Goal: Information Seeking & Learning: Learn about a topic

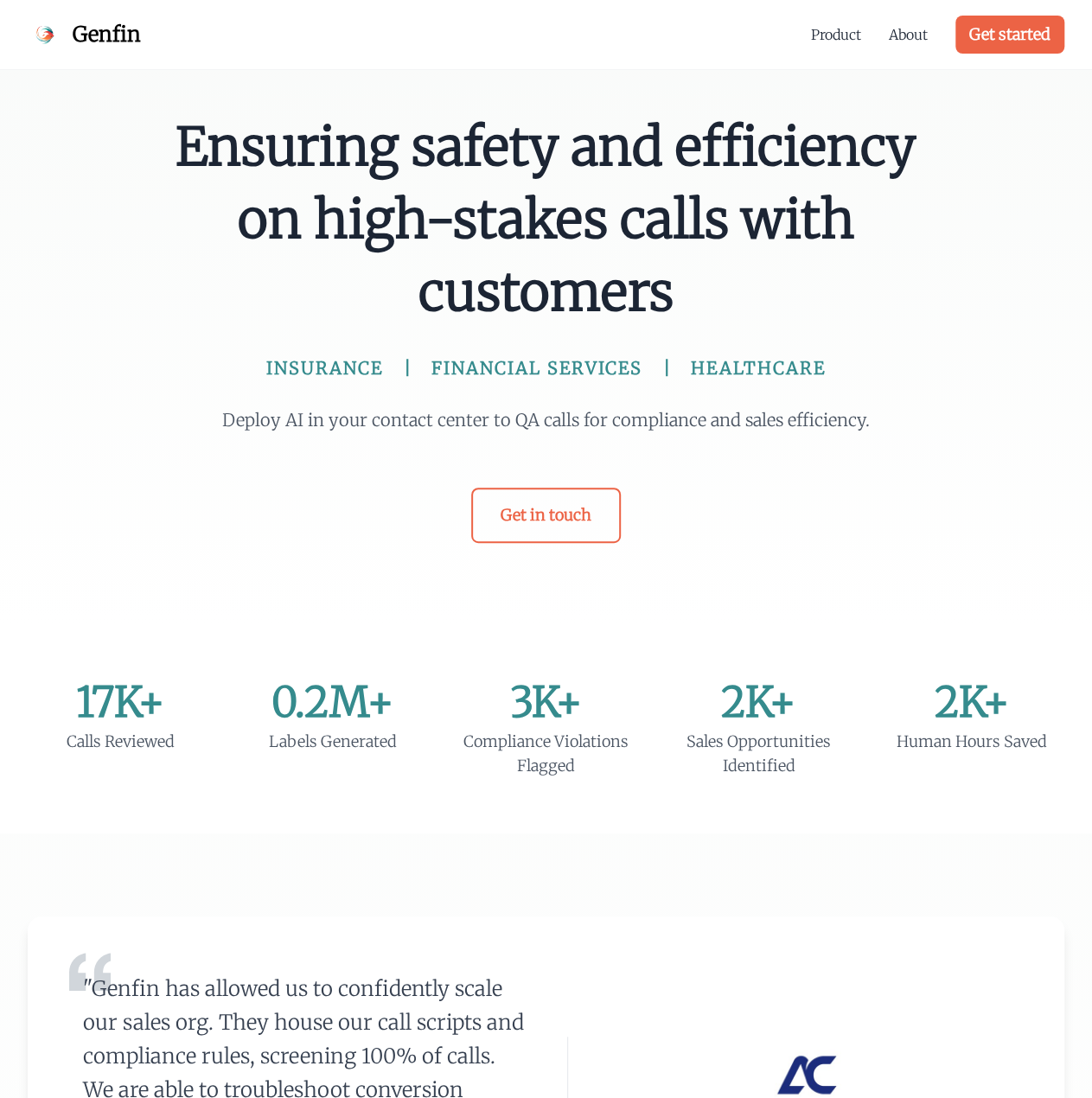
click at [164, 292] on div "Ensuring safety and efficiency on high-stakes calls with customers INSURANCE FI…" at bounding box center [547, 326] width 775 height 432
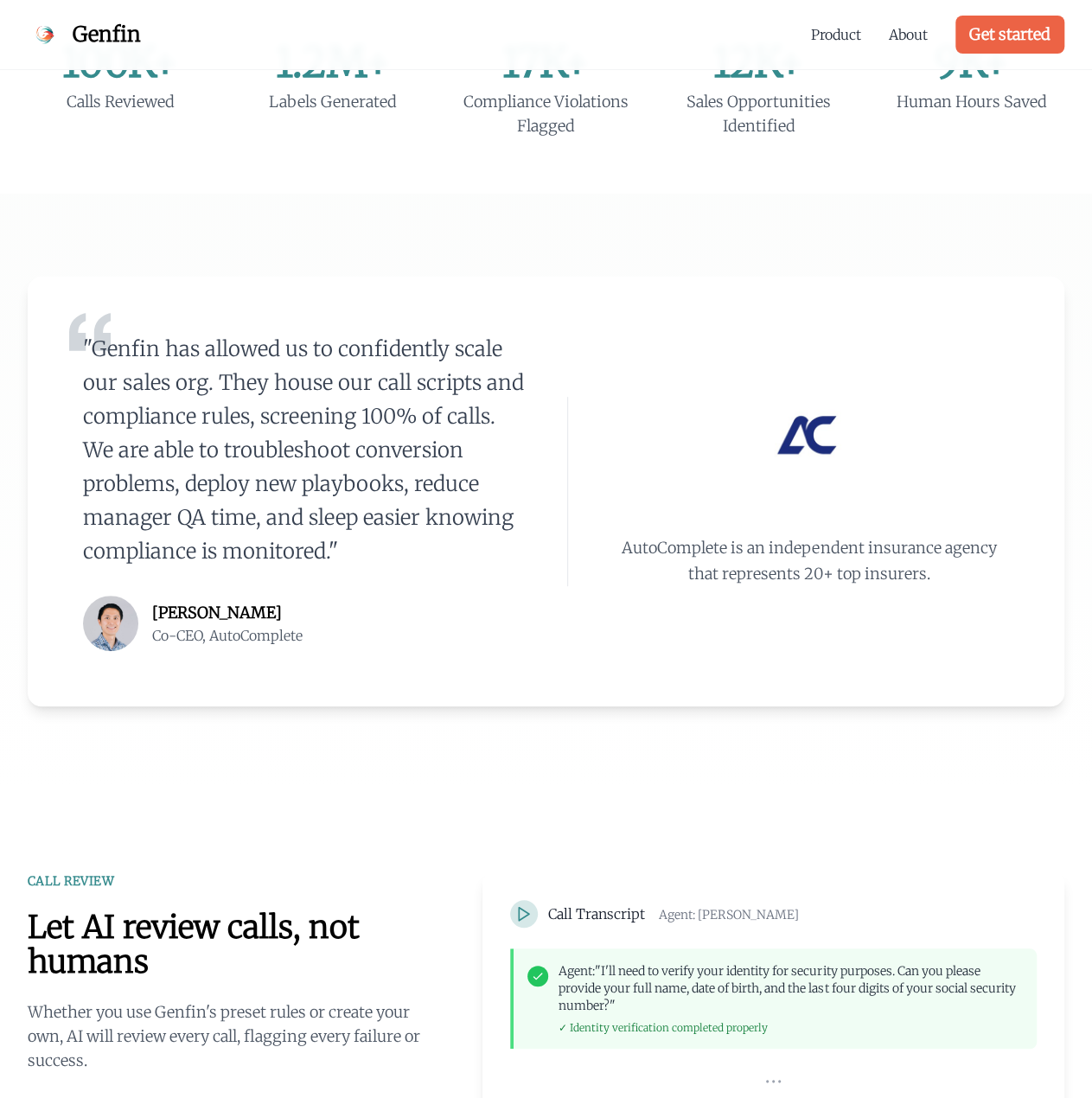
scroll to position [1158, 0]
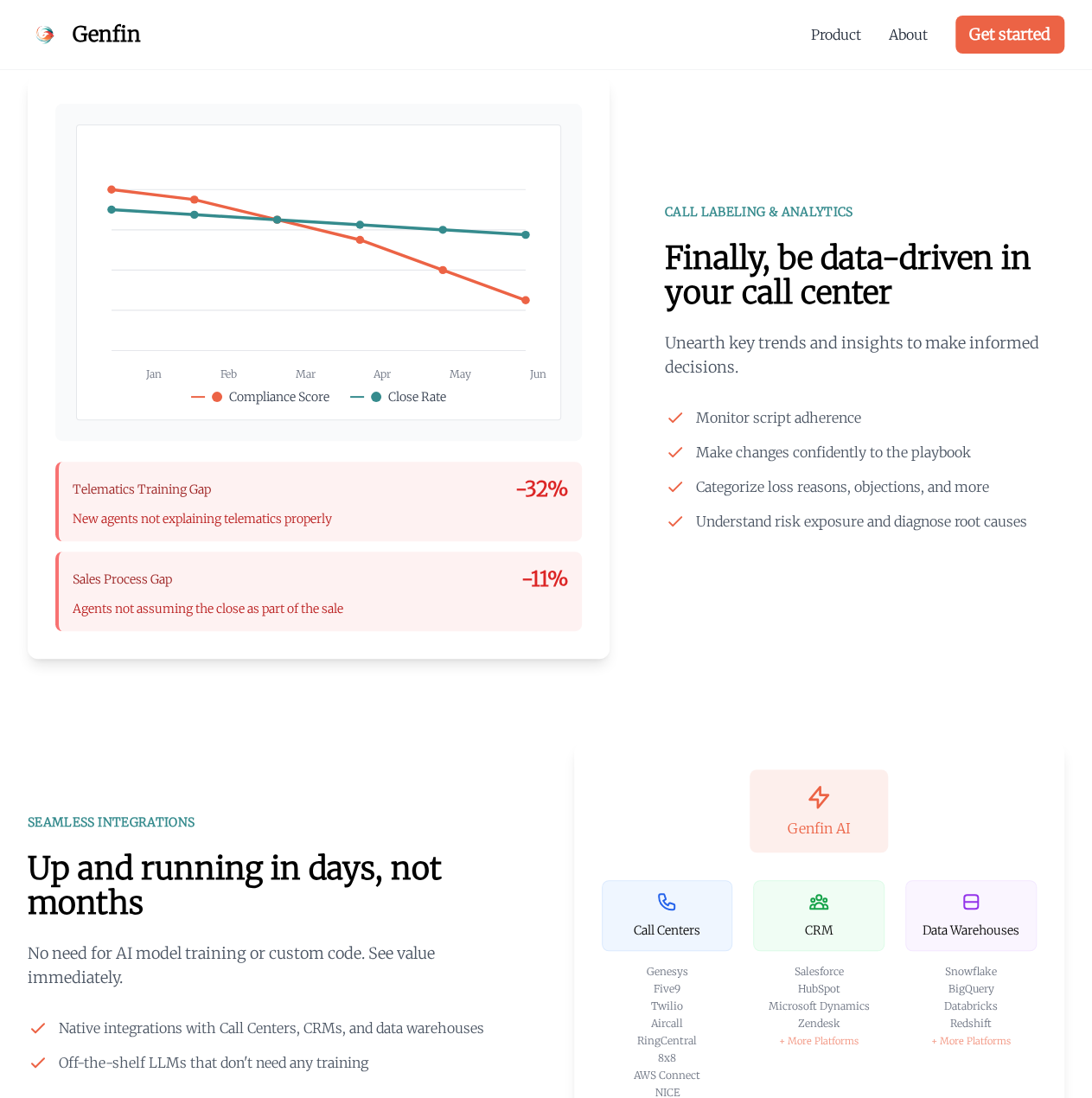
scroll to position [1850, 0]
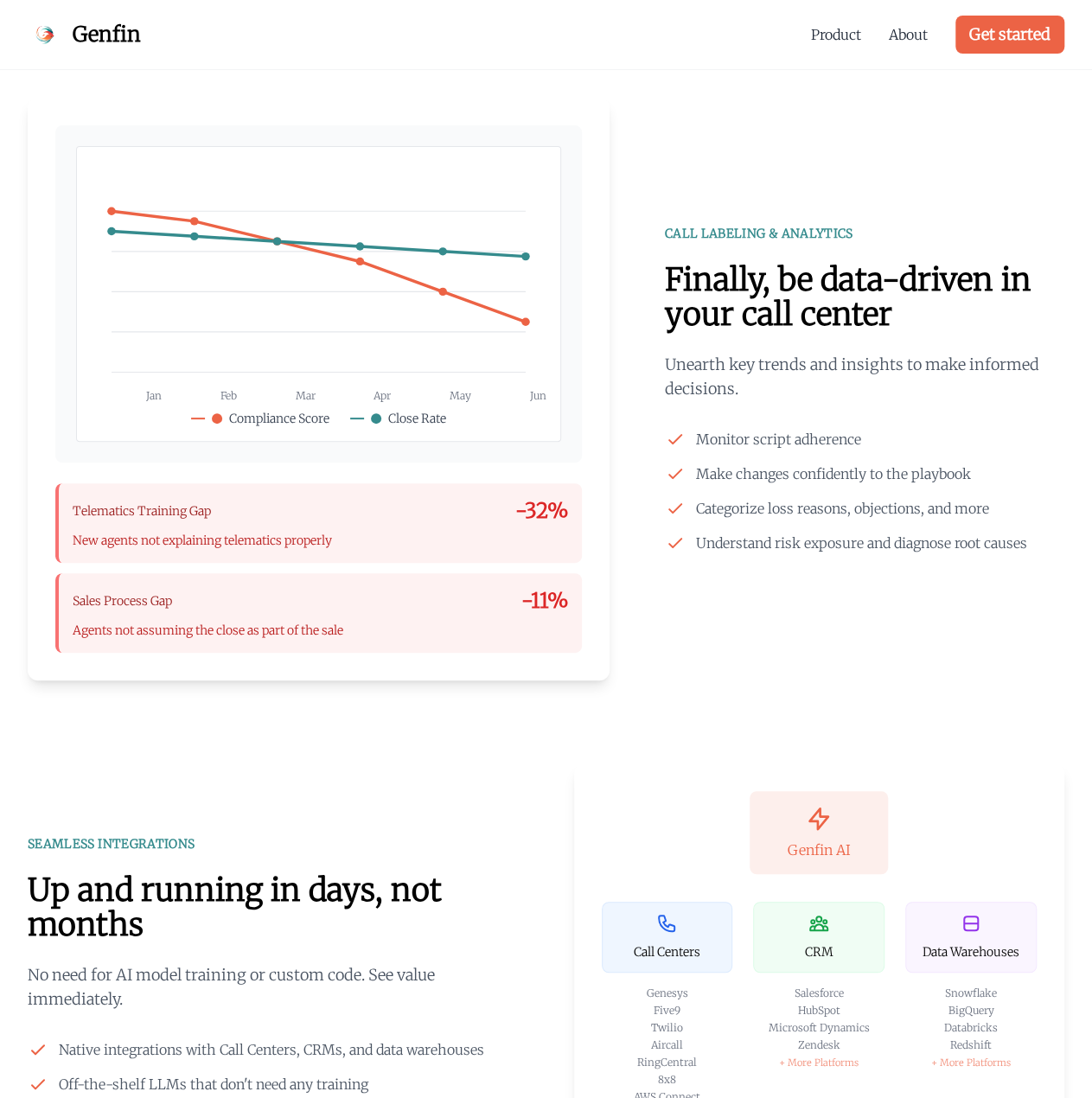
click at [634, 153] on div "Jan Feb Mar Apr May Jun Close Rate" at bounding box center [545, 388] width 1036 height 582
click at [361, 261] on circle at bounding box center [359, 262] width 8 height 8
click at [717, 234] on div "CALL LABELING & ANALYTICS" at bounding box center [864, 233] width 399 height 17
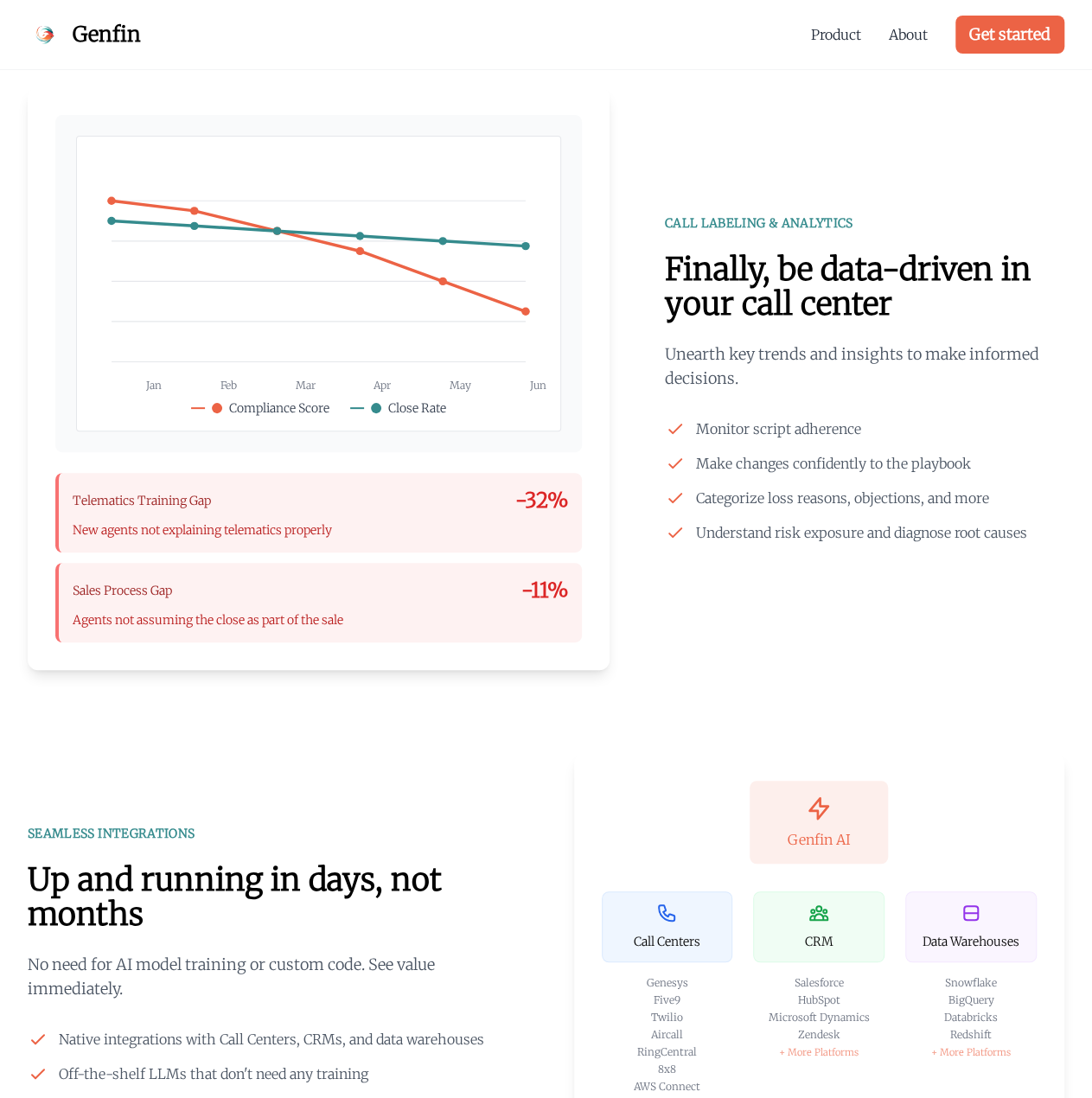
scroll to position [1846, 0]
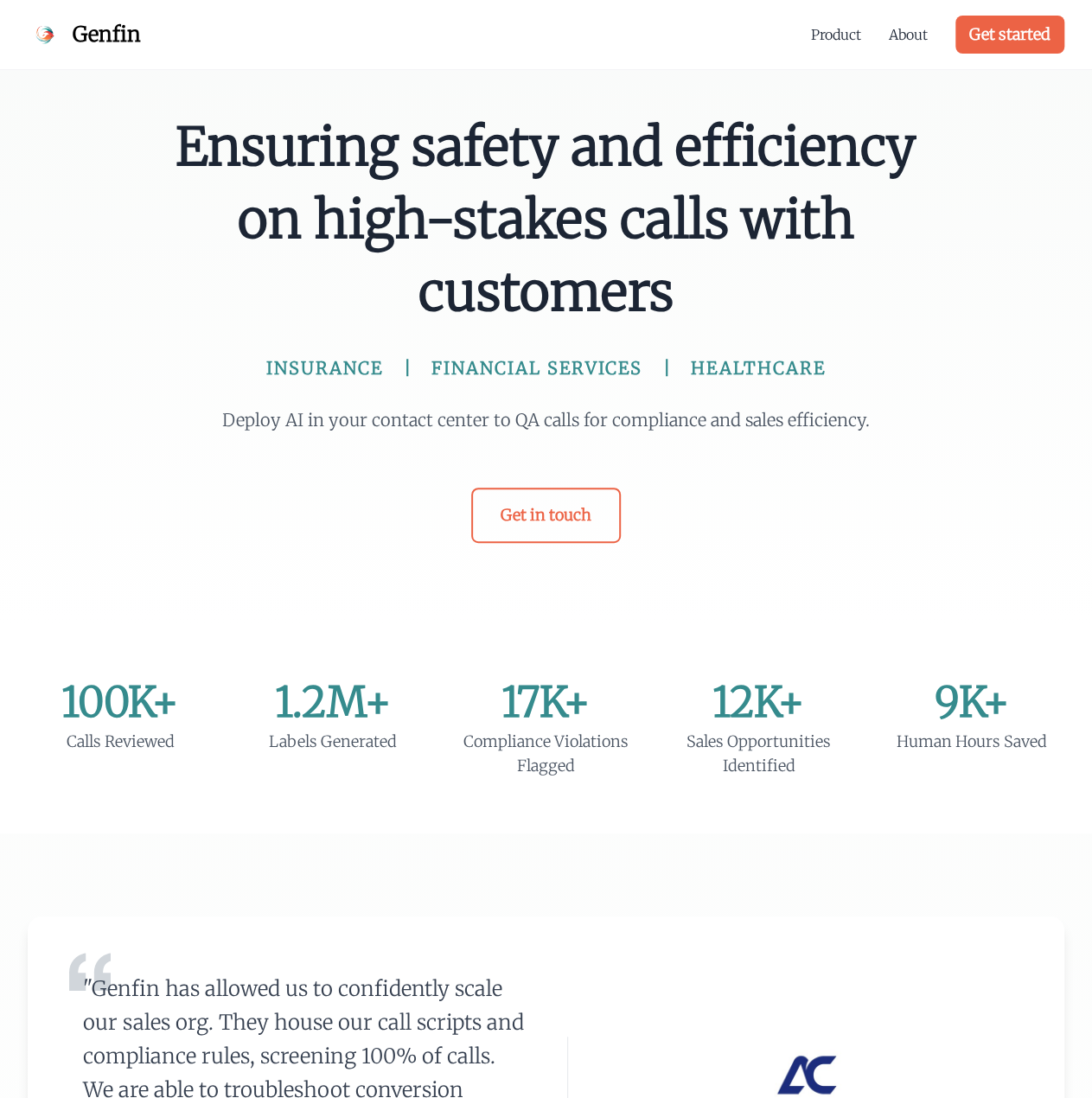
scroll to position [345, 0]
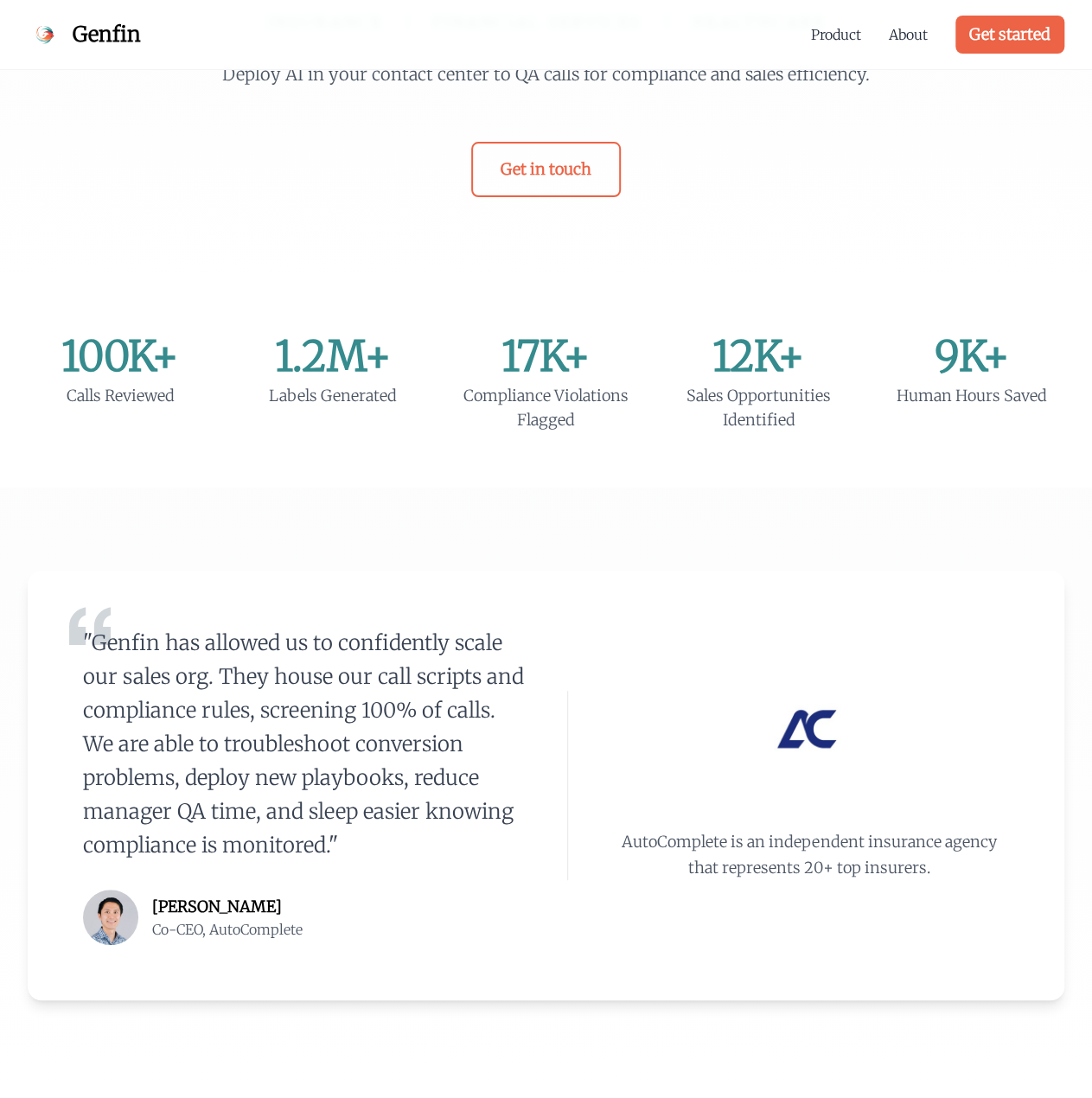
click at [378, 282] on div "100K+ Calls Reviewed 1.2M+ Labels Generated 17K+ Compliance Violations Flagged …" at bounding box center [546, 384] width 1092 height 208
